Goal: Understand process/instructions

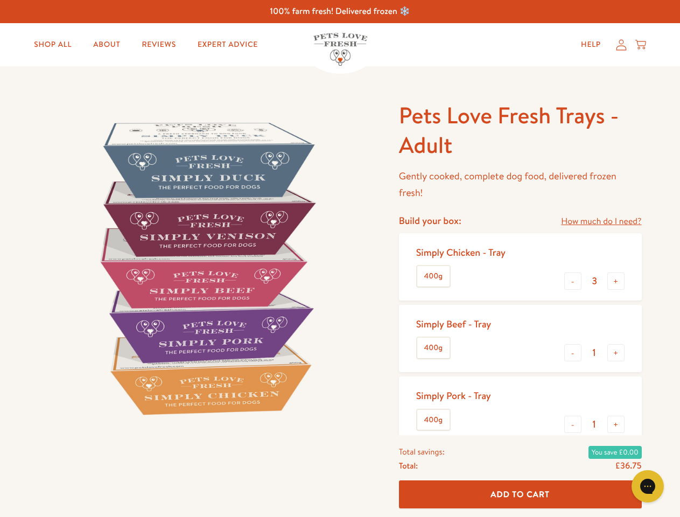
click at [340, 258] on img at bounding box center [206, 268] width 334 height 334
click at [600, 221] on link "How much do I need?" at bounding box center [601, 221] width 80 height 15
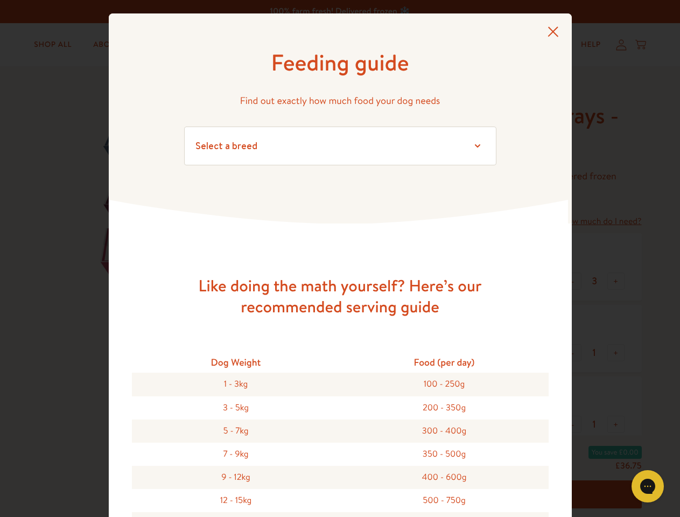
click at [573, 281] on div "Feeding guide Find out exactly how much food your dog needs Select a breed Affe…" at bounding box center [340, 258] width 680 height 517
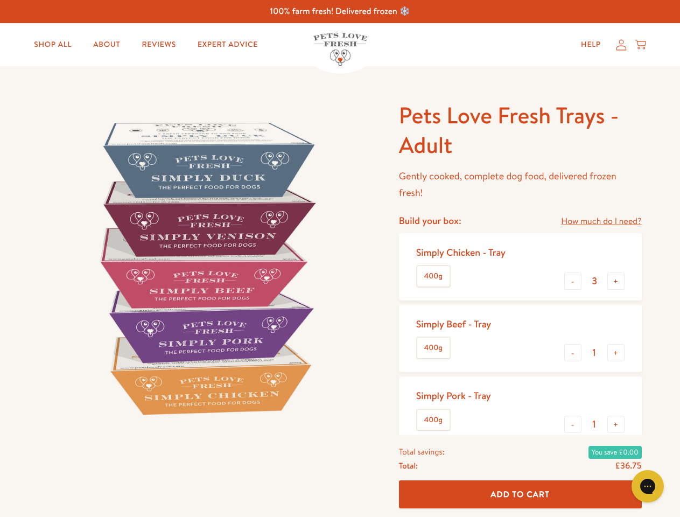
click at [616, 281] on button "+" at bounding box center [615, 280] width 17 height 17
type input "4"
click at [573, 352] on button "-" at bounding box center [572, 352] width 17 height 17
click at [616, 352] on button "+" at bounding box center [615, 352] width 17 height 17
type input "1"
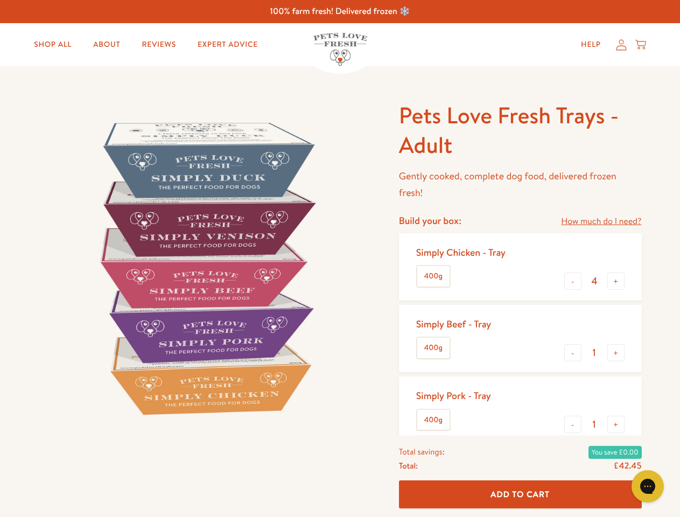
click at [573, 424] on button "-" at bounding box center [572, 423] width 17 height 17
type input "0"
